Goal: Check status: Check status

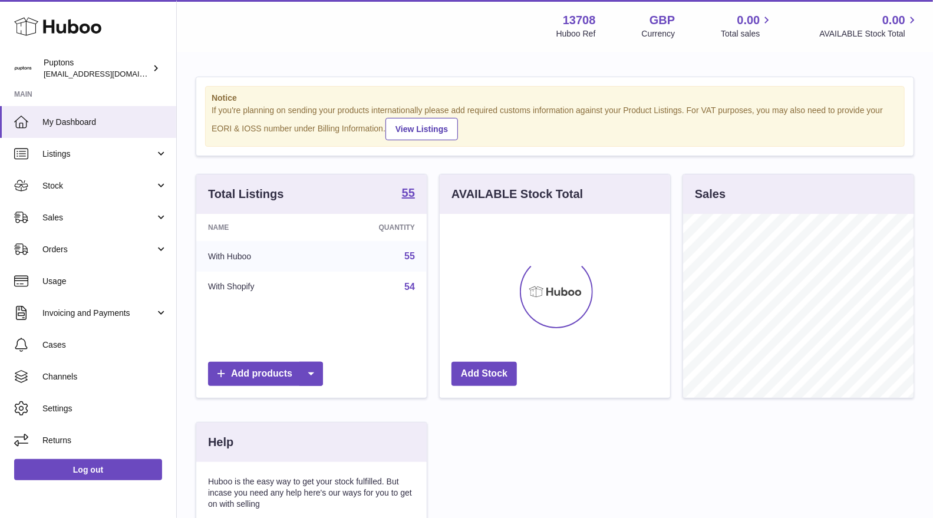
scroll to position [183, 230]
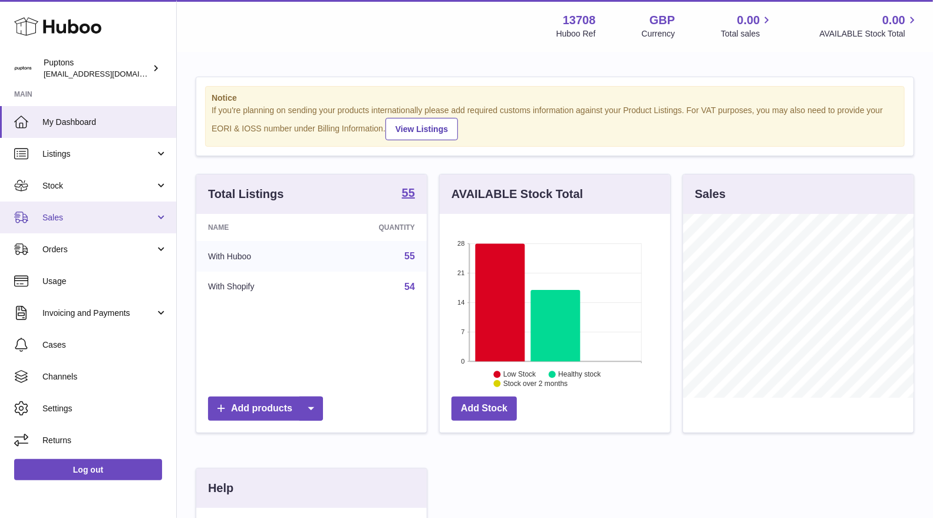
click at [61, 221] on span "Sales" at bounding box center [98, 217] width 113 height 11
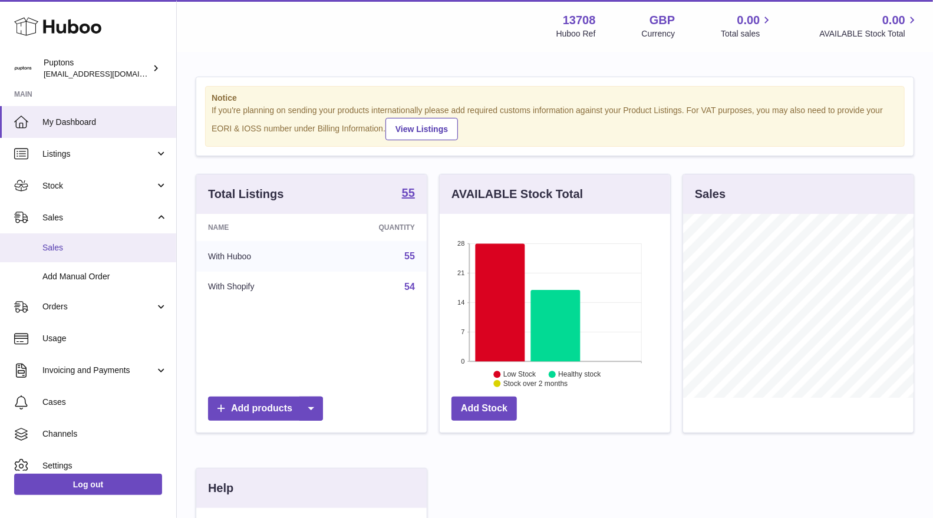
click at [58, 240] on link "Sales" at bounding box center [88, 247] width 176 height 29
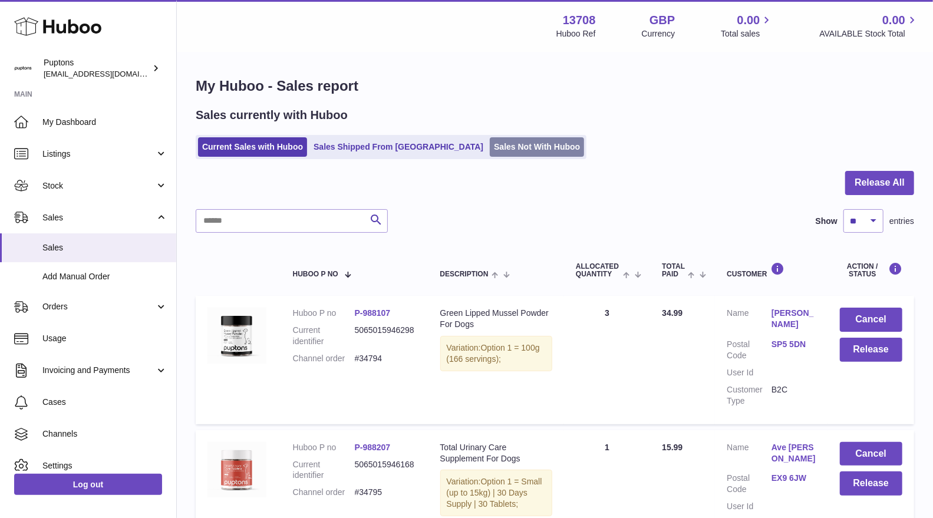
click at [519, 140] on link "Sales Not With Huboo" at bounding box center [537, 146] width 94 height 19
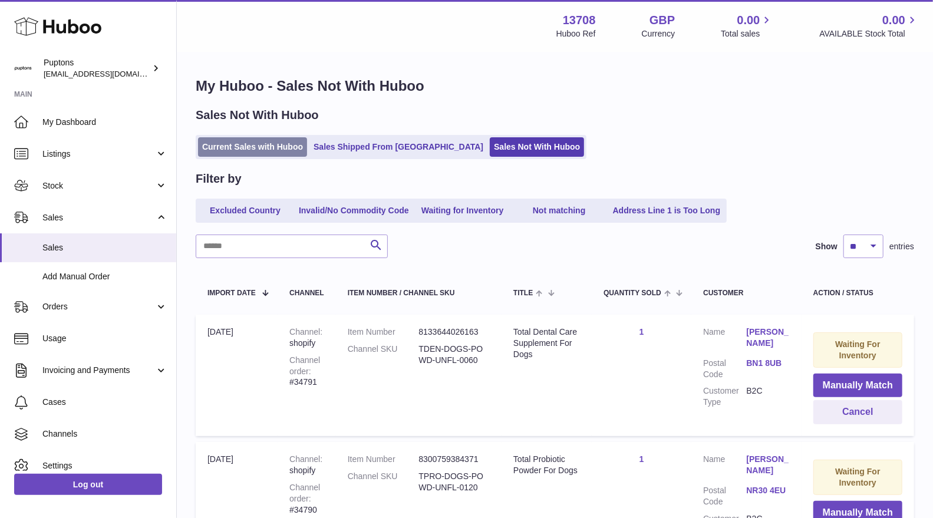
click at [265, 147] on link "Current Sales with Huboo" at bounding box center [252, 146] width 109 height 19
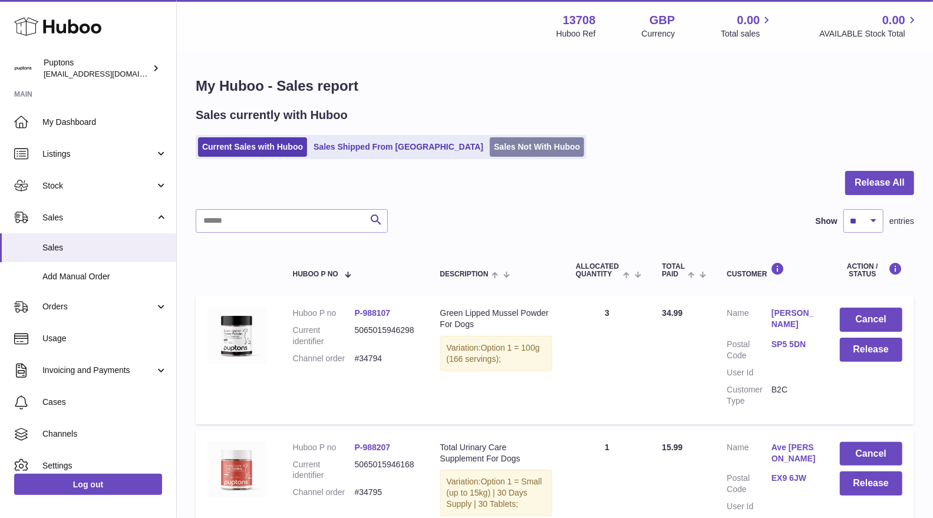
click at [522, 147] on link "Sales Not With Huboo" at bounding box center [537, 146] width 94 height 19
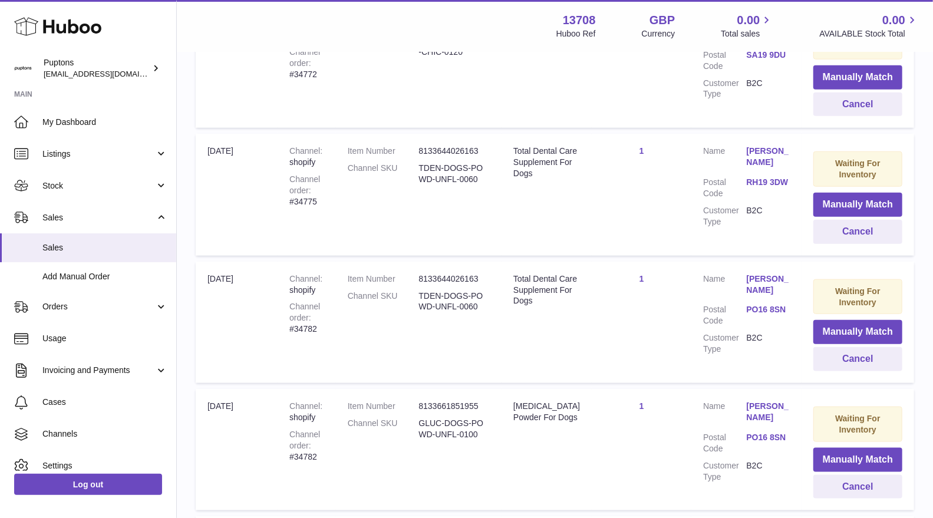
scroll to position [1193, 0]
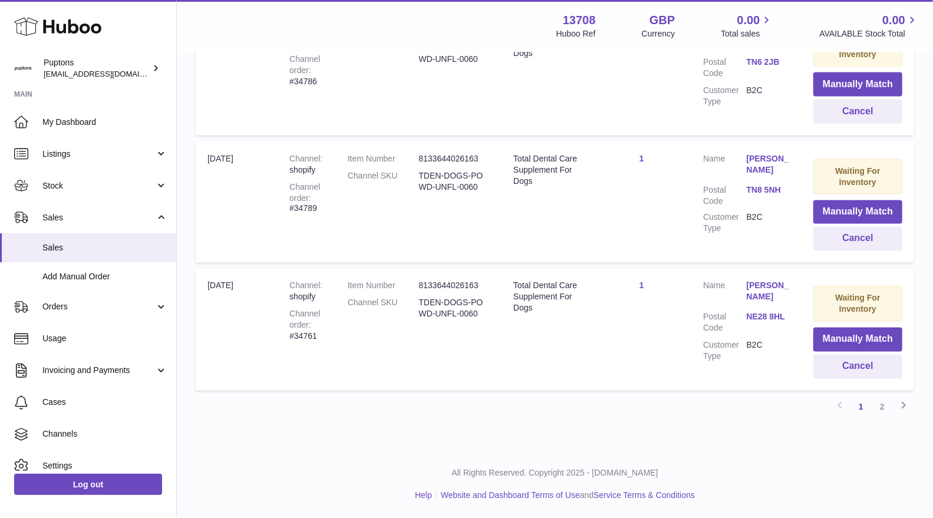
click at [880, 408] on link "2" at bounding box center [882, 407] width 21 height 21
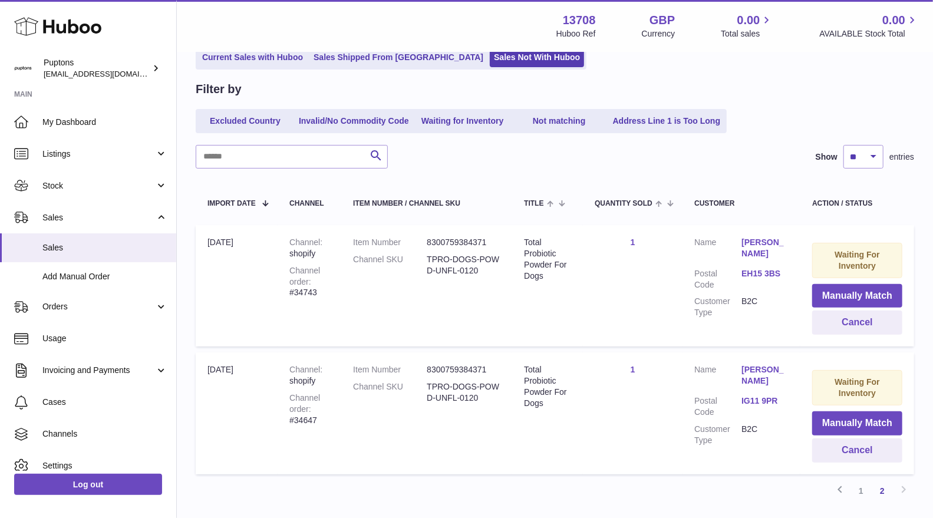
scroll to position [173, 0]
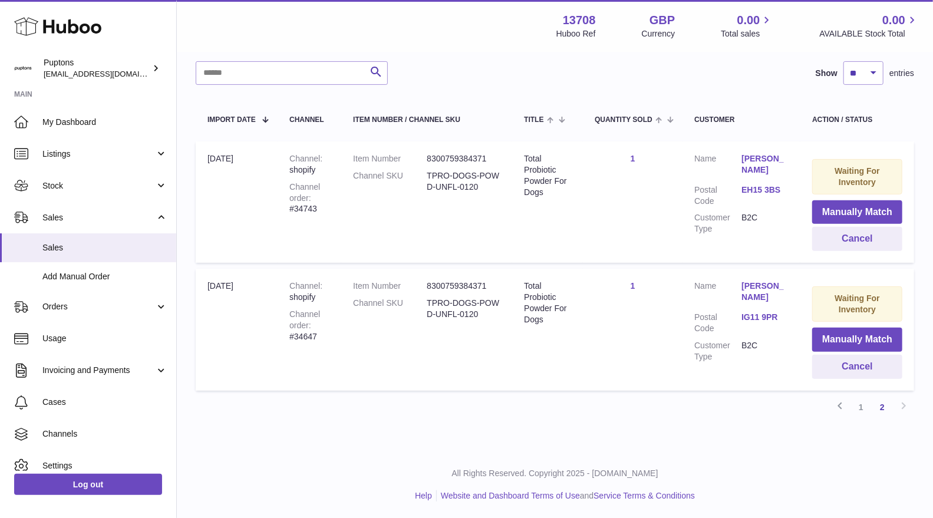
click at [301, 207] on div "Channel order #34743" at bounding box center [309, 198] width 40 height 34
copy div "34743"
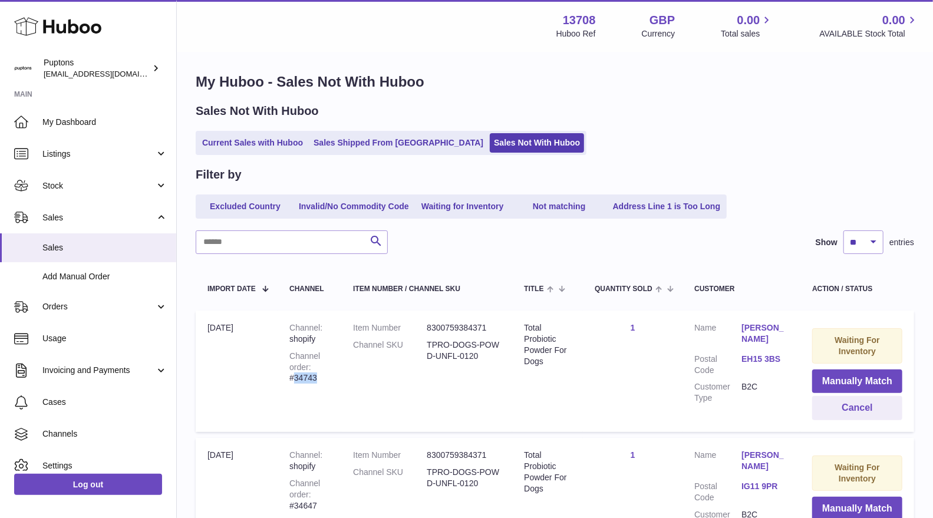
scroll to position [0, 0]
